Goal: Answer question/provide support

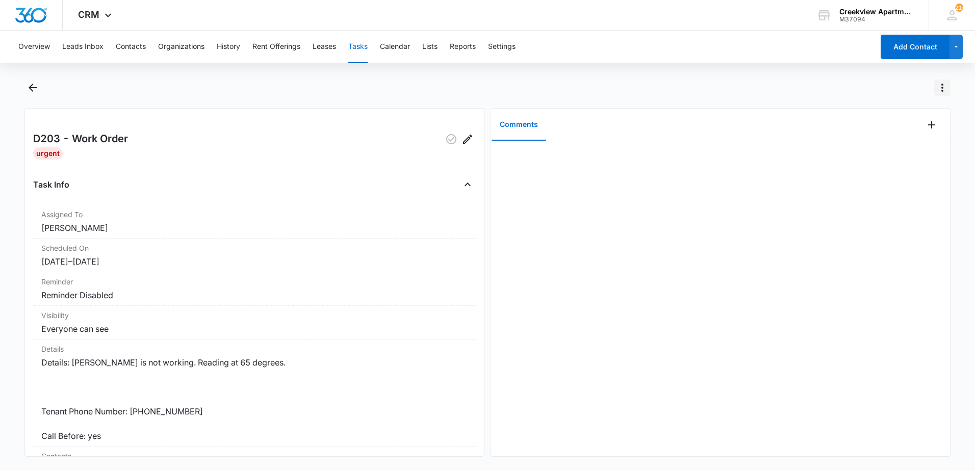
click at [949, 85] on button "Actions" at bounding box center [943, 88] width 16 height 16
click at [911, 118] on div "Mark as Not Urgent" at bounding box center [893, 116] width 66 height 7
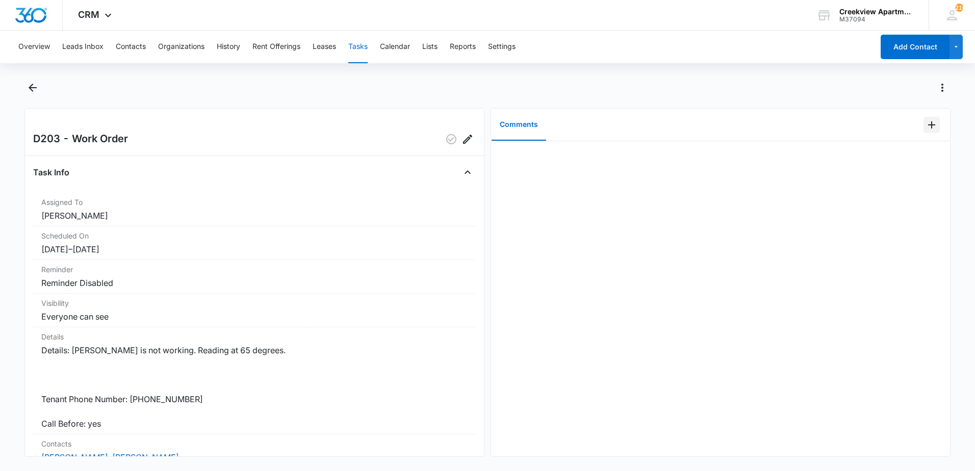
click at [930, 124] on icon "Add Comment" at bounding box center [932, 125] width 12 height 12
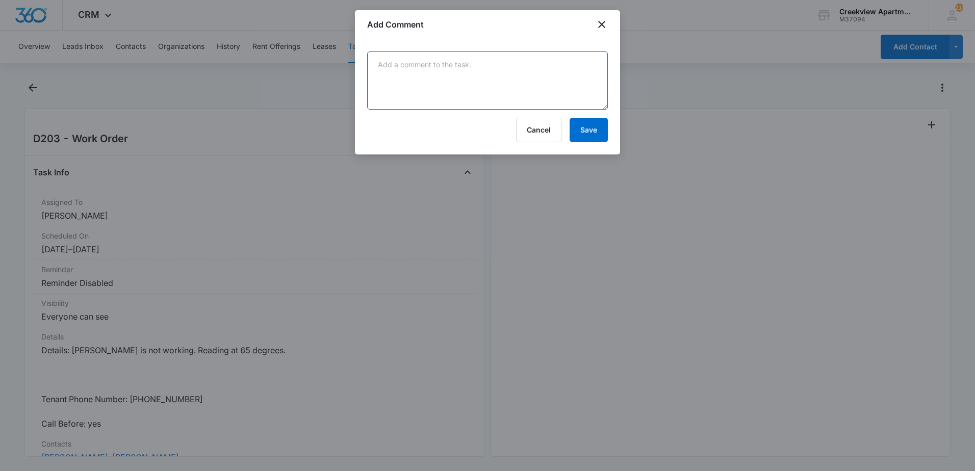
click at [505, 68] on textarea at bounding box center [487, 81] width 241 height 58
type textarea "damper motor faulted out, replaced with new and cooling"
drag, startPoint x: 588, startPoint y: 124, endPoint x: 581, endPoint y: 129, distance: 7.8
click at [588, 125] on button "Save" at bounding box center [589, 130] width 38 height 24
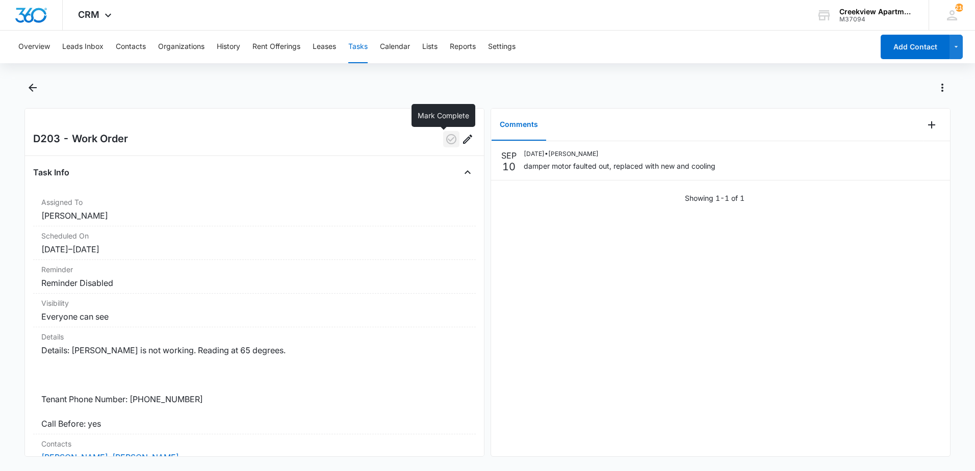
click at [446, 142] on icon "button" at bounding box center [451, 139] width 12 height 12
click at [36, 94] on button "Back" at bounding box center [32, 88] width 16 height 16
